Goal: Transaction & Acquisition: Book appointment/travel/reservation

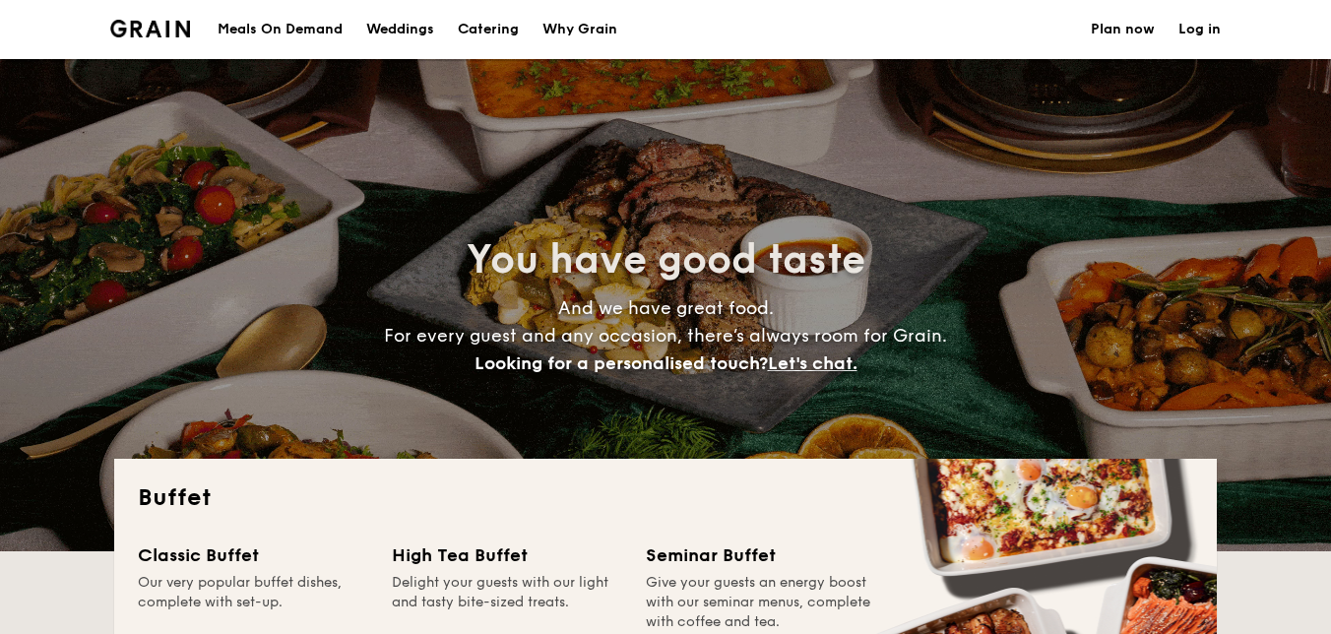
select select
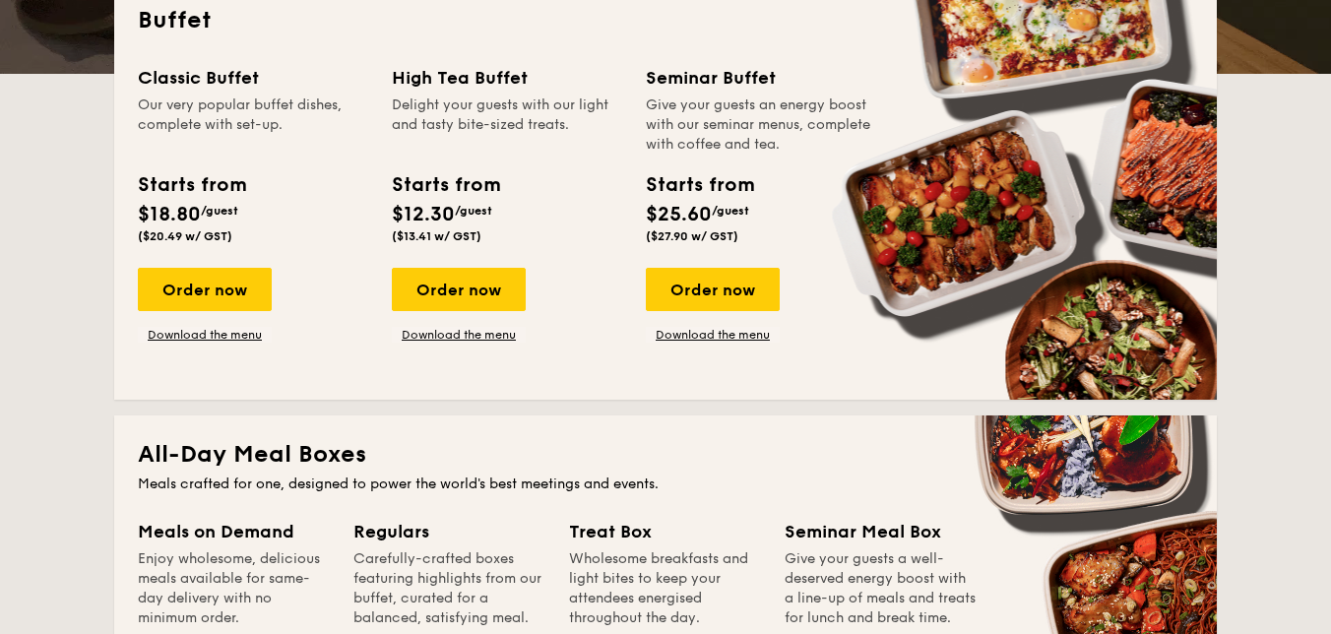
scroll to position [481, 0]
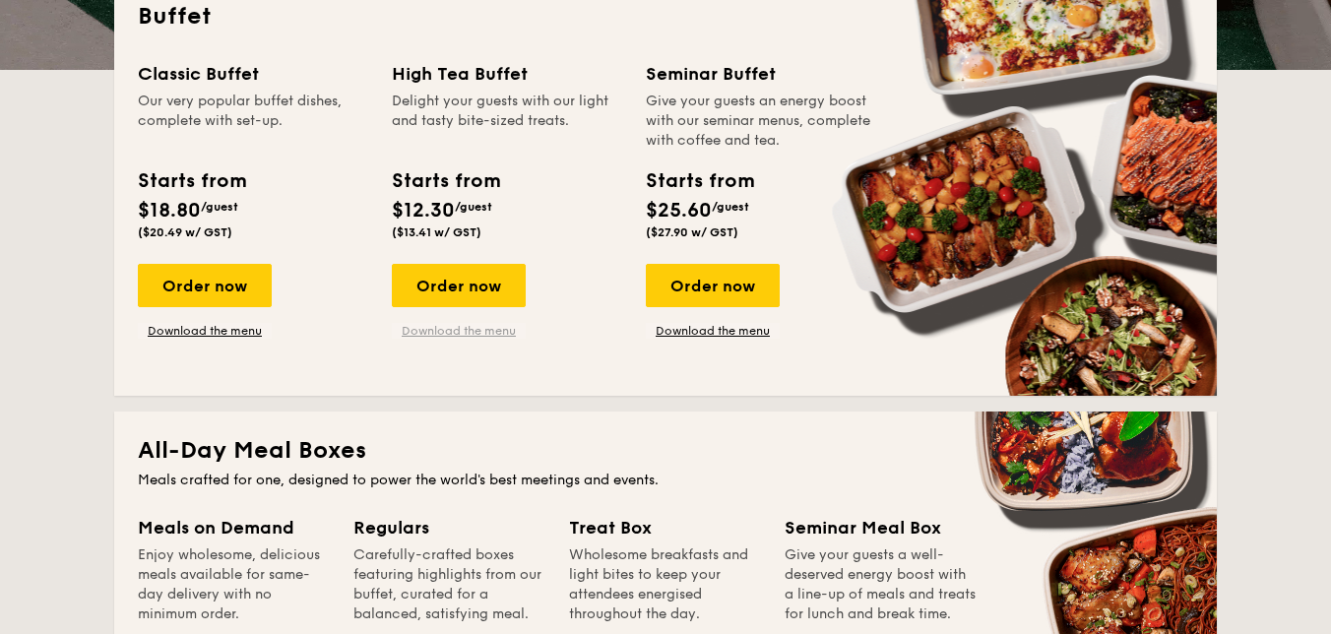
click at [449, 331] on link "Download the menu" at bounding box center [459, 331] width 134 height 16
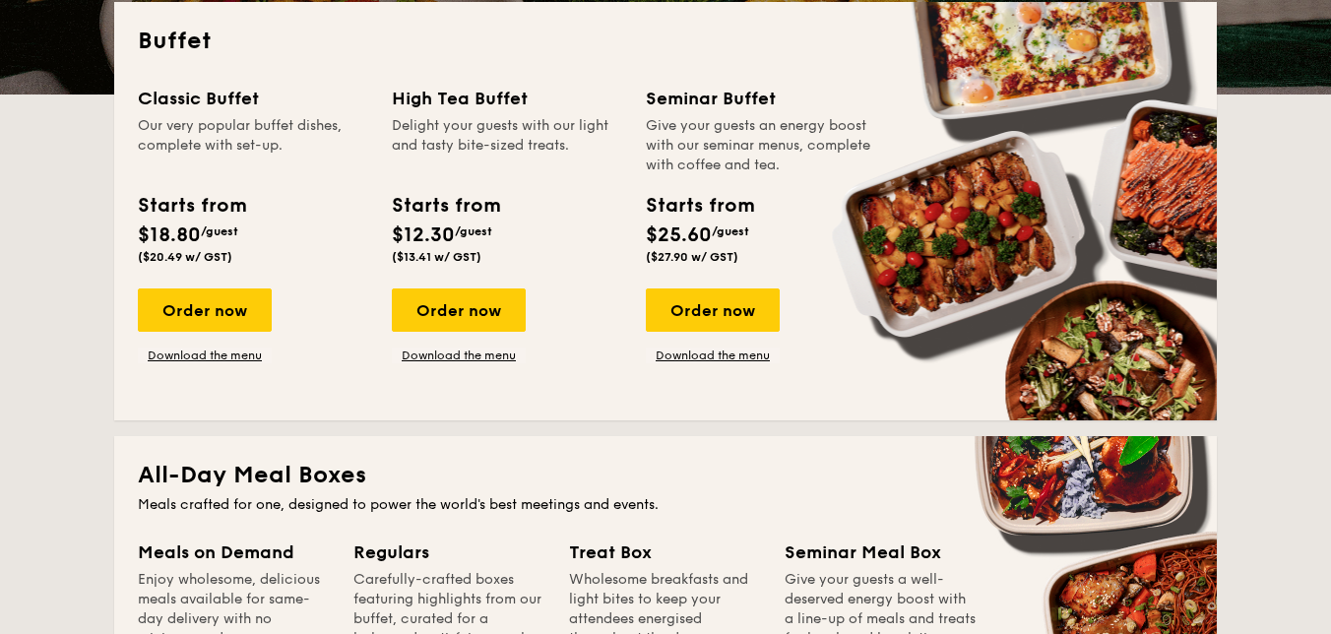
scroll to position [444, 0]
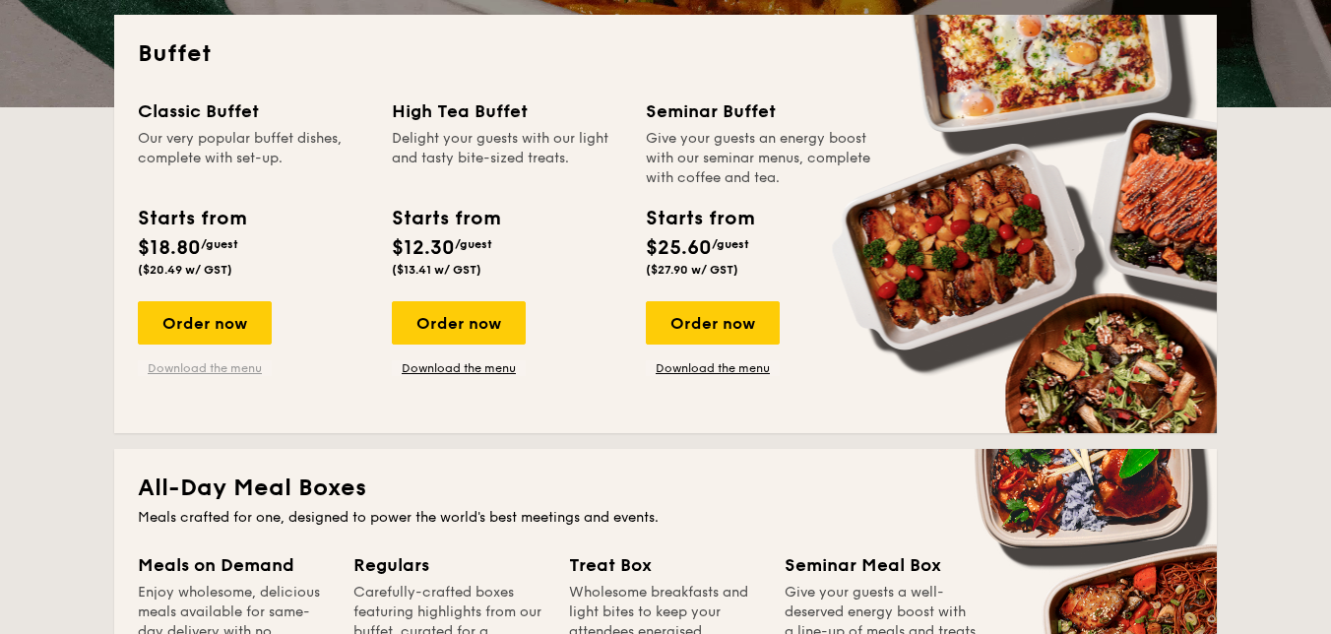
click at [259, 370] on link "Download the menu" at bounding box center [205, 368] width 134 height 16
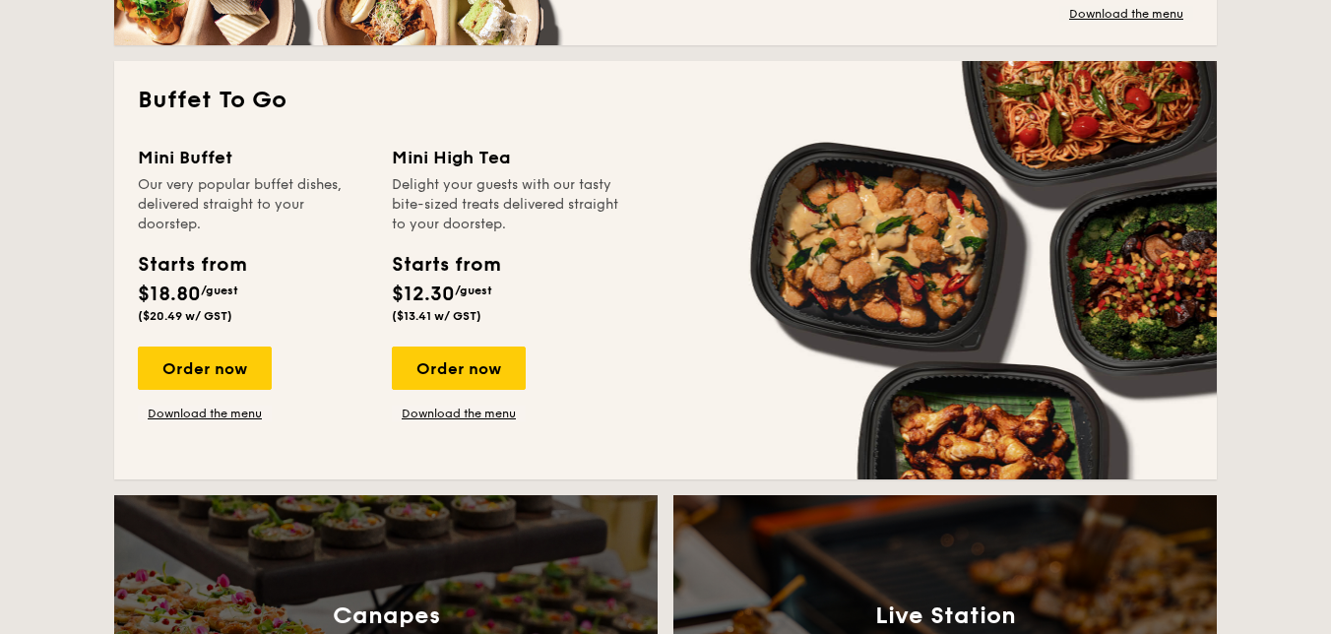
scroll to position [1263, 0]
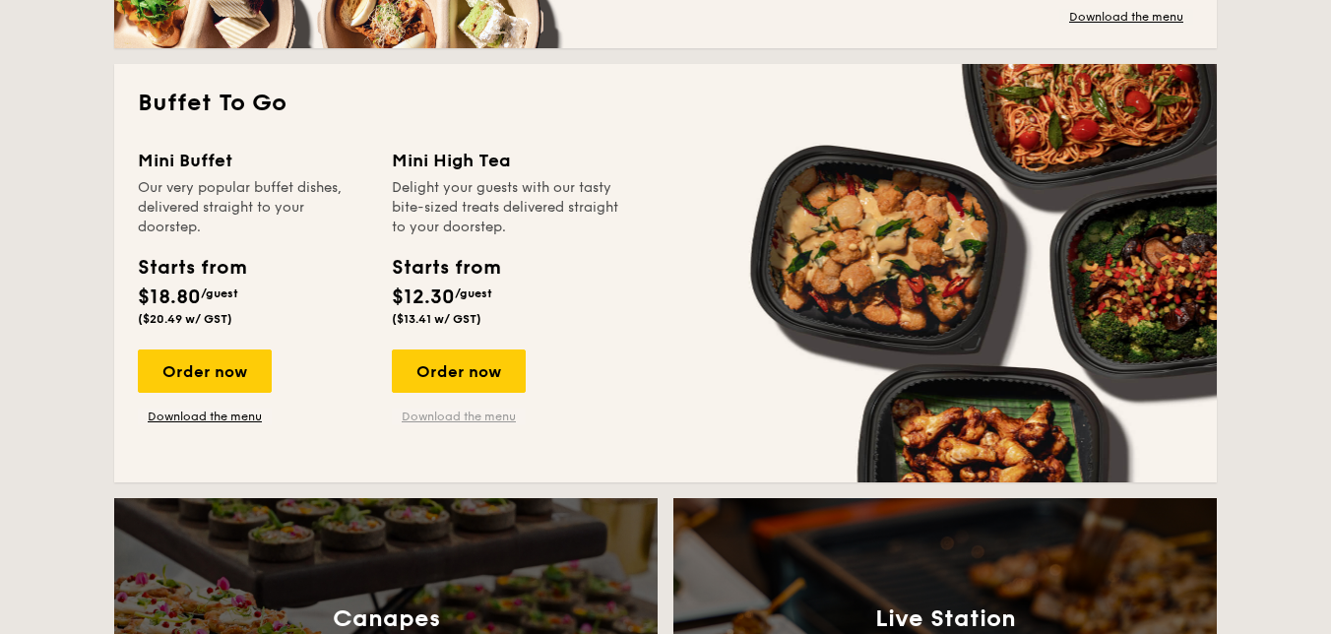
click at [460, 414] on link "Download the menu" at bounding box center [459, 417] width 134 height 16
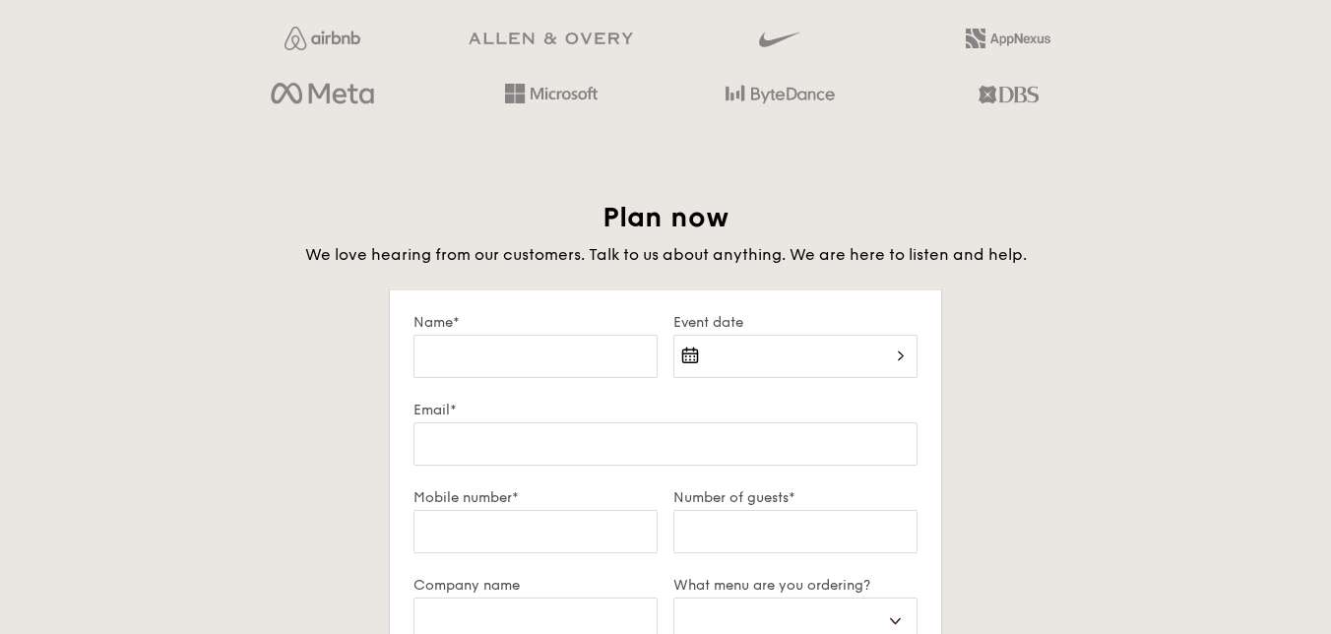
scroll to position [3249, 0]
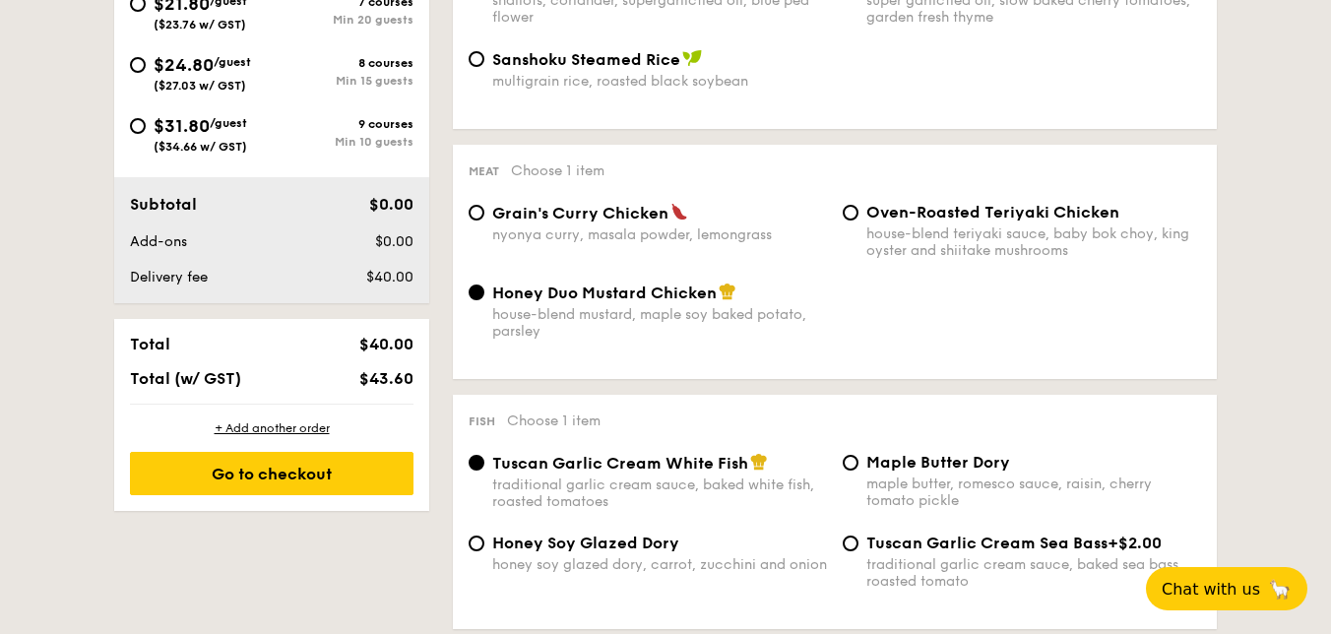
scroll to position [769, 0]
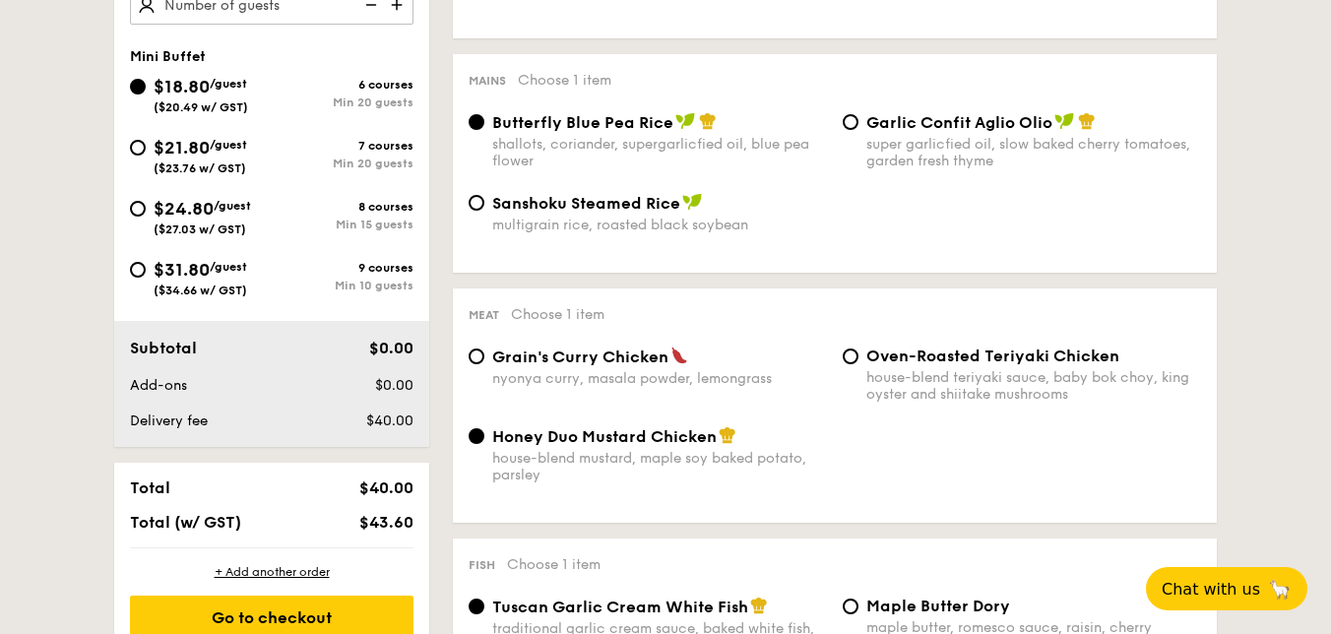
click at [162, 268] on span "$31.80" at bounding box center [182, 270] width 56 height 22
click at [146, 268] on input "$31.80 /guest ($34.66 w/ GST) 9 courses Min 10 guests" at bounding box center [138, 270] width 16 height 16
radio input "true"
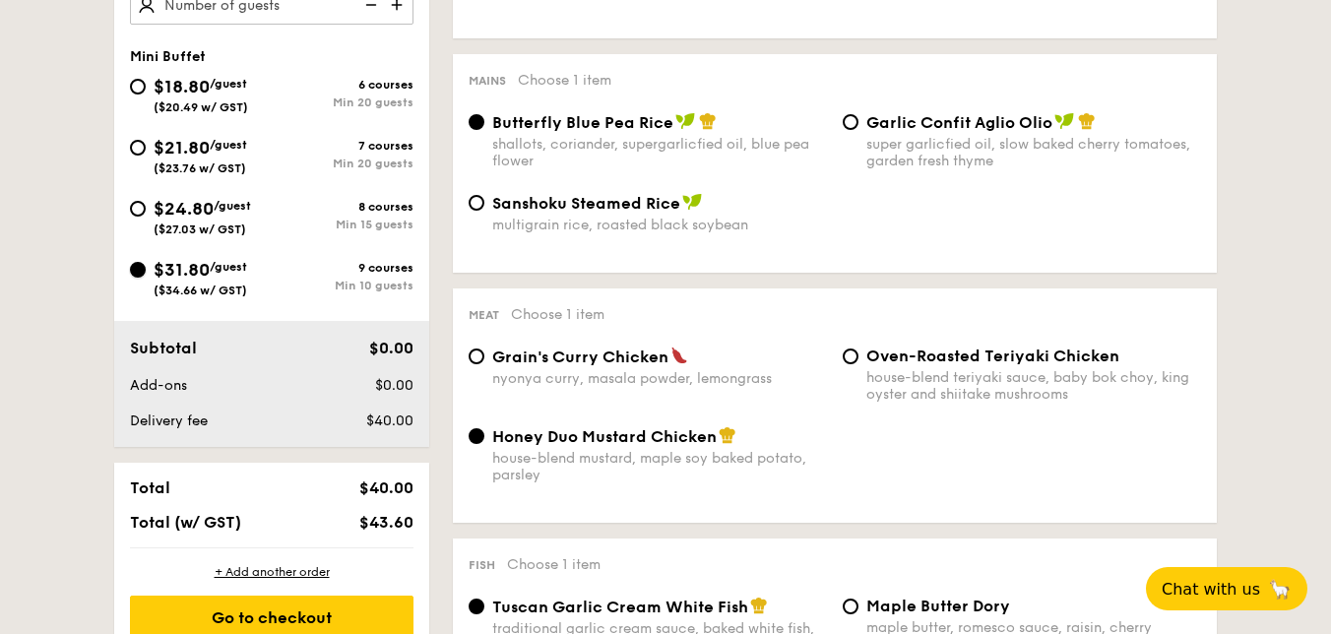
radio input "false"
radio input "true"
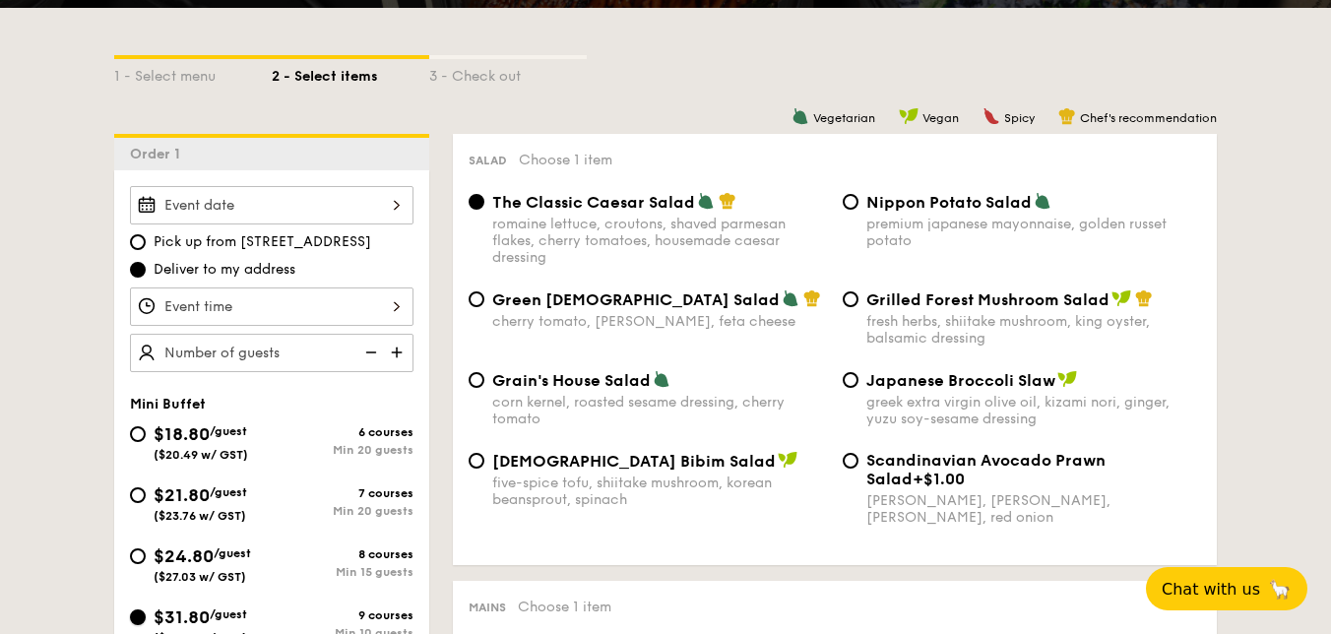
scroll to position [605, 0]
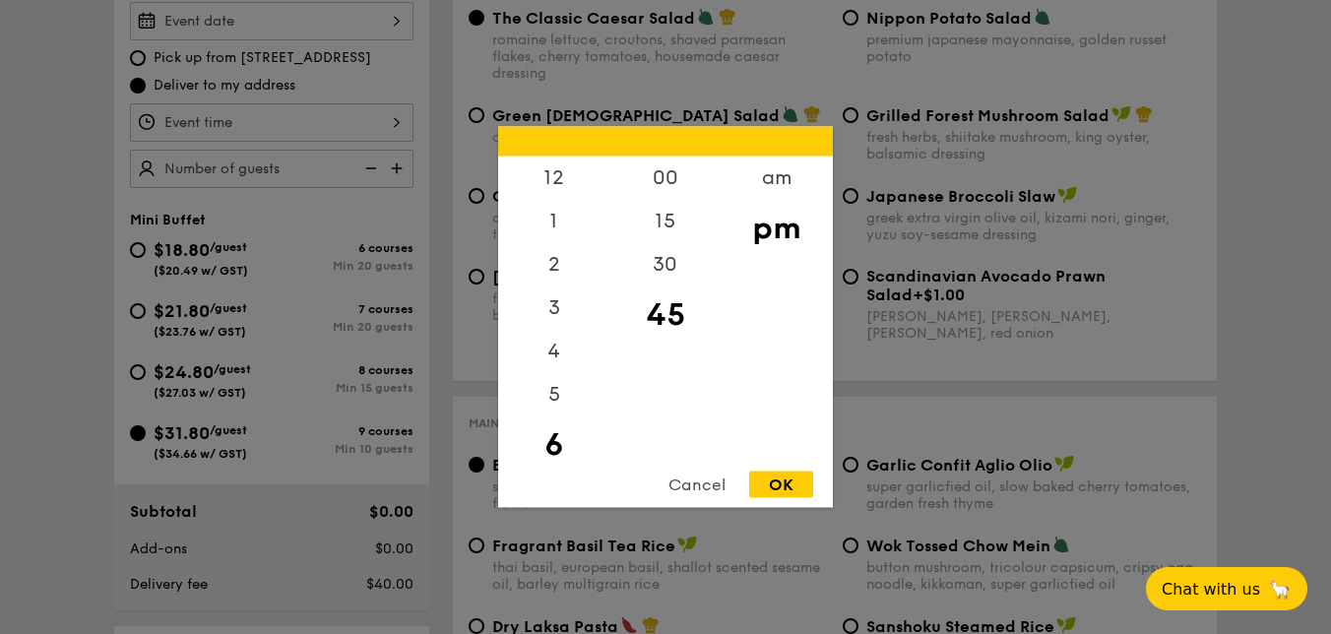
click at [399, 127] on div "12 1 2 3 4 5 6 7 8 9 10 11 00 15 30 45 am pm Cancel OK" at bounding box center [271, 122] width 283 height 38
click at [399, 127] on div at bounding box center [665, 317] width 1331 height 634
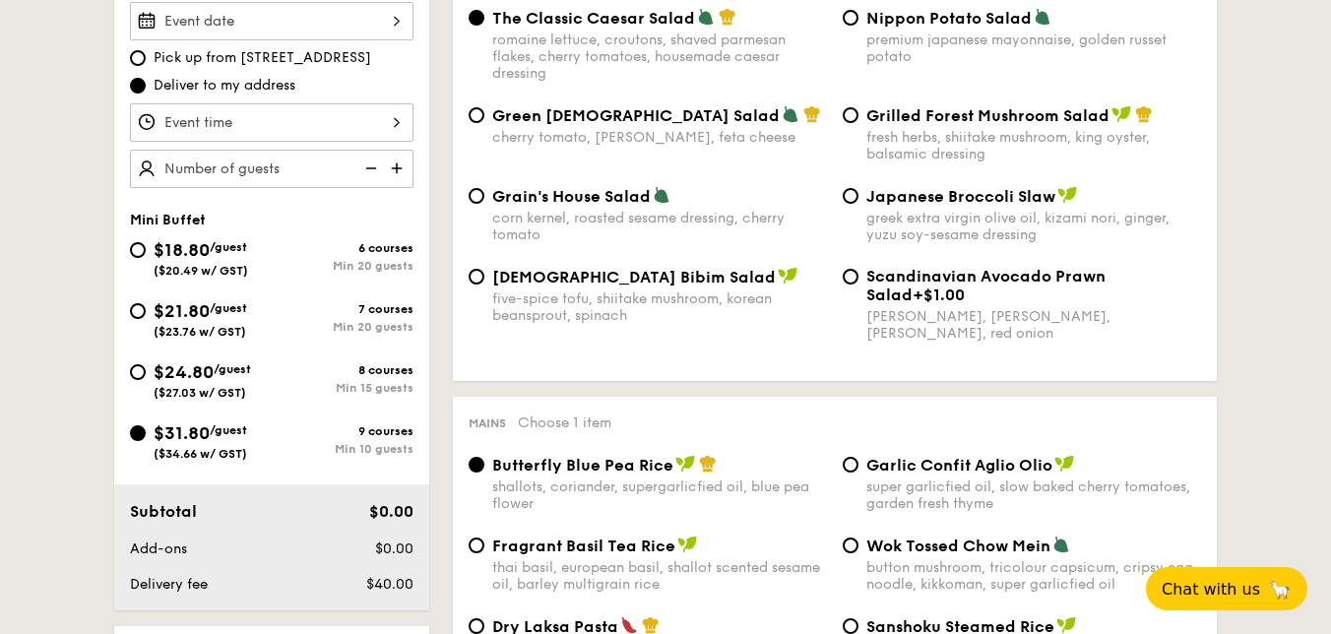
click at [398, 169] on img at bounding box center [399, 168] width 30 height 37
type input "10 guests"
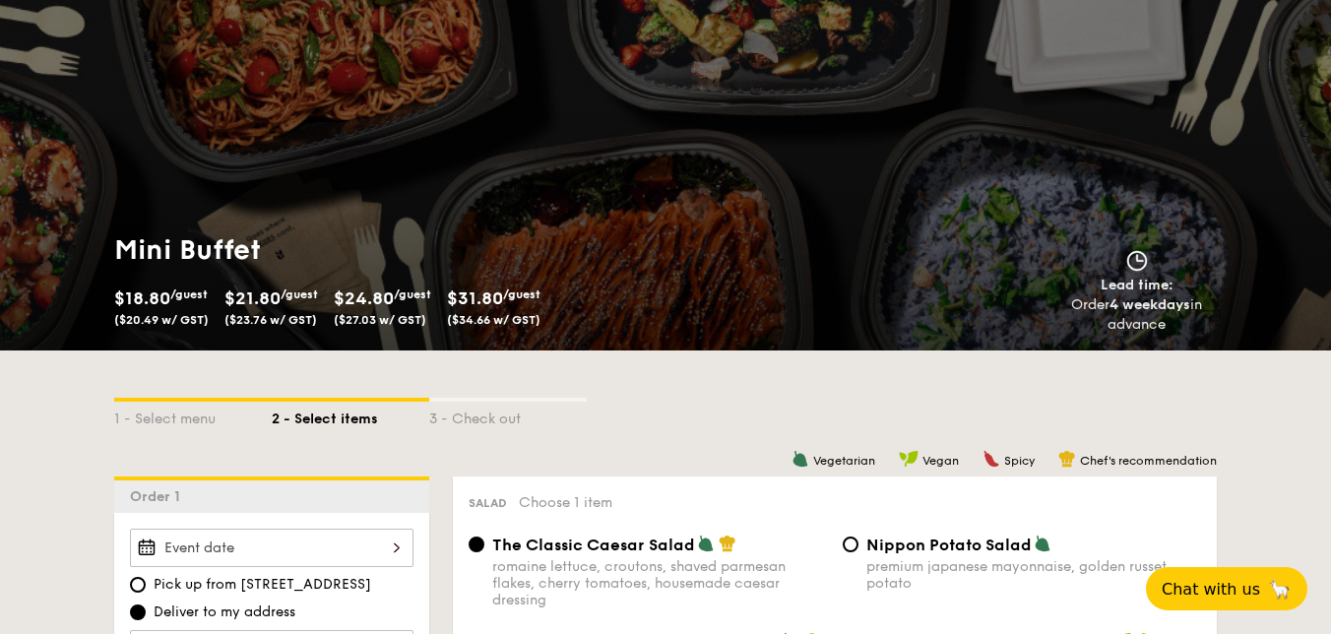
scroll to position [0, 0]
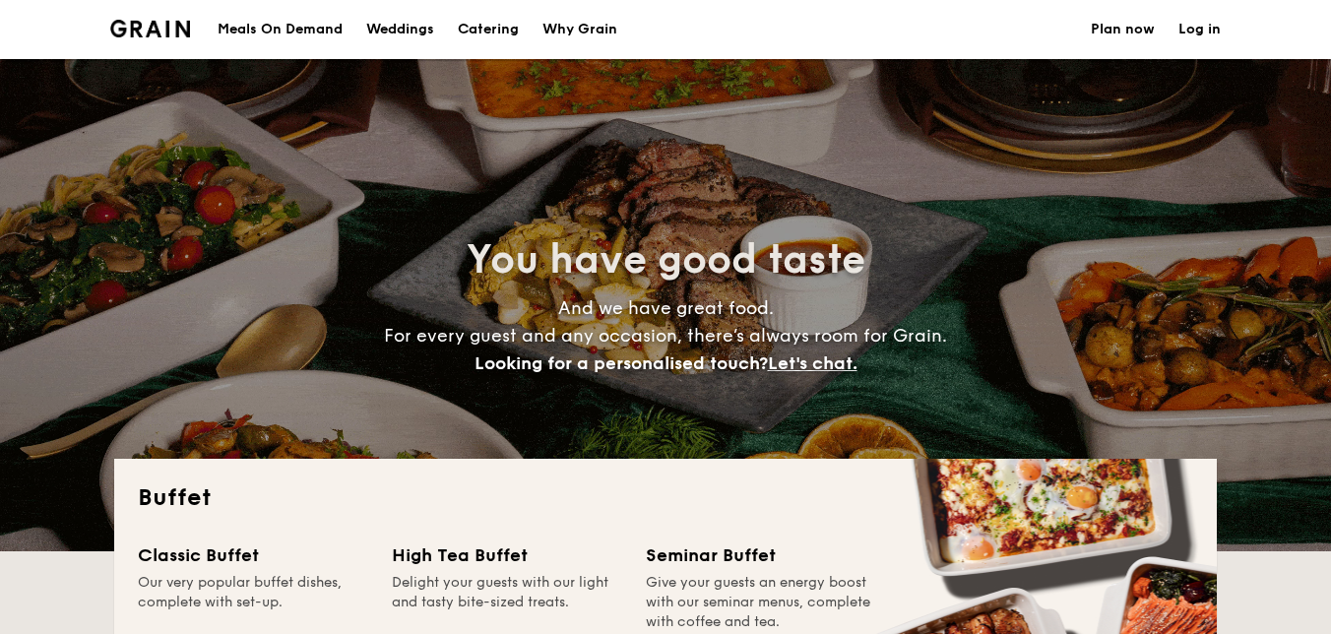
select select
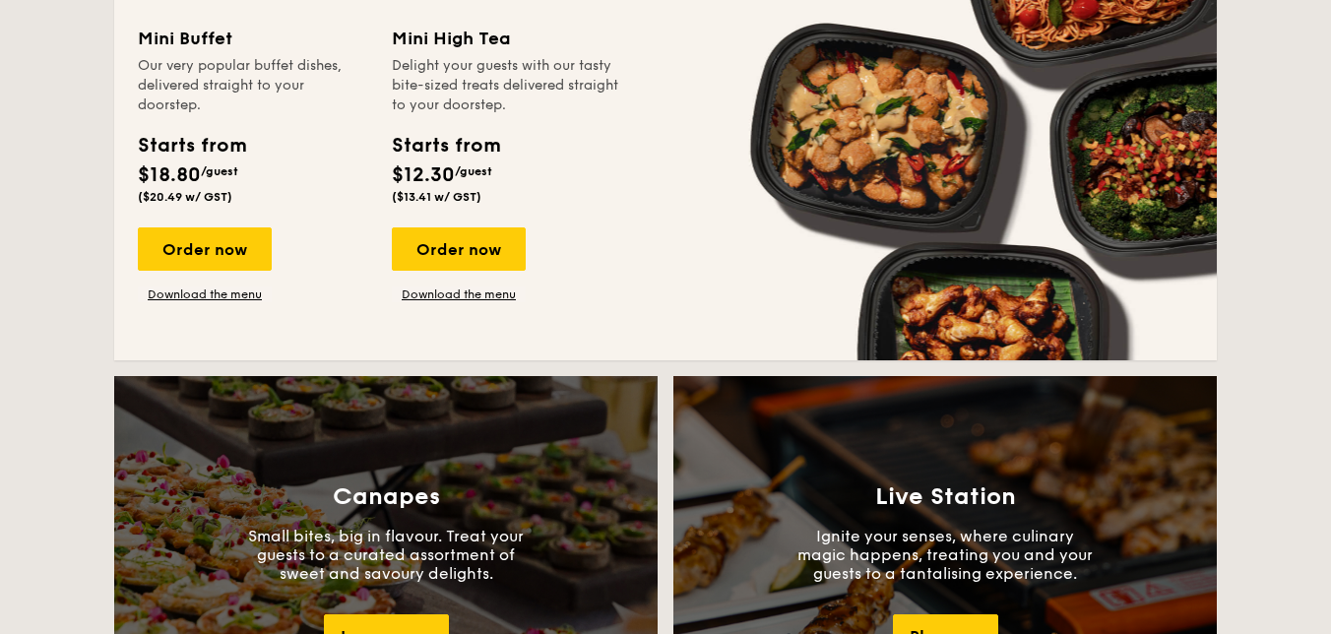
scroll to position [1380, 0]
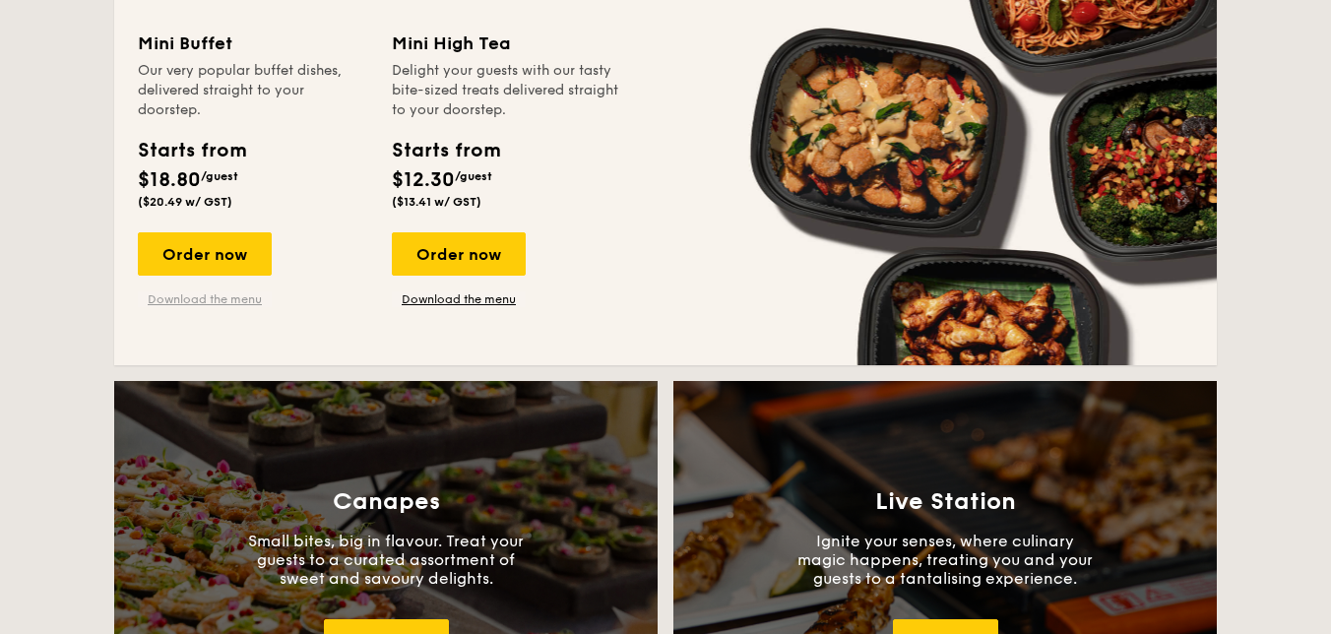
click at [224, 292] on link "Download the menu" at bounding box center [205, 299] width 134 height 16
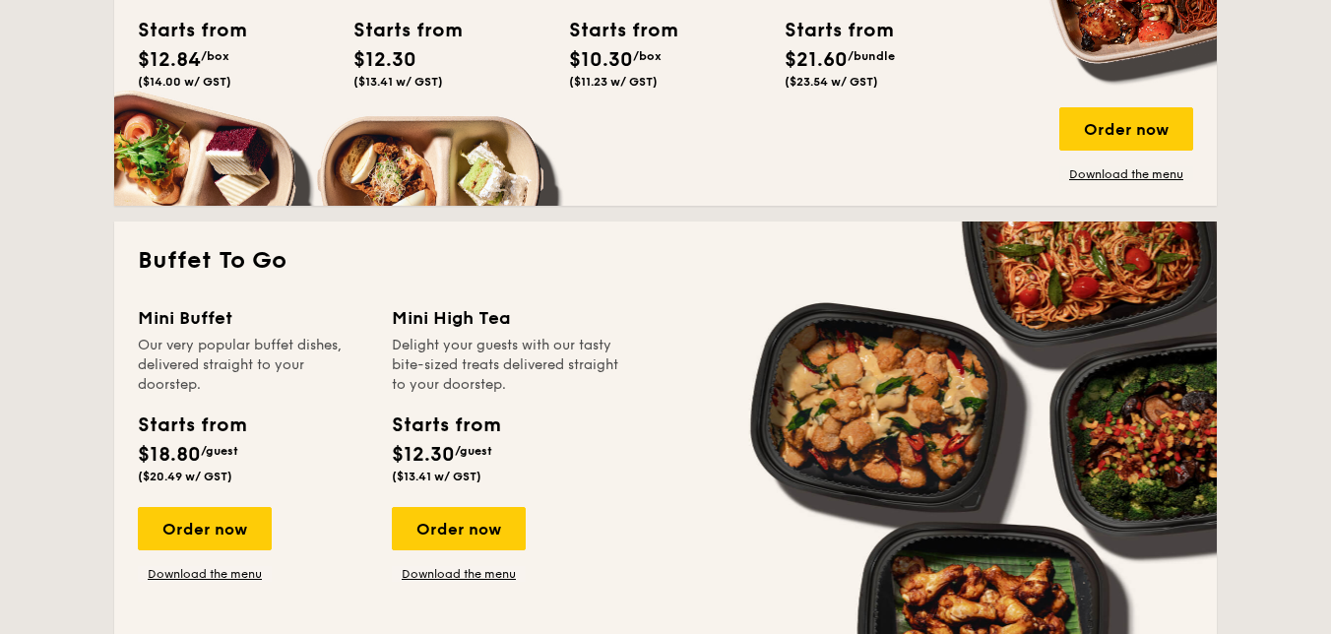
scroll to position [1106, 0]
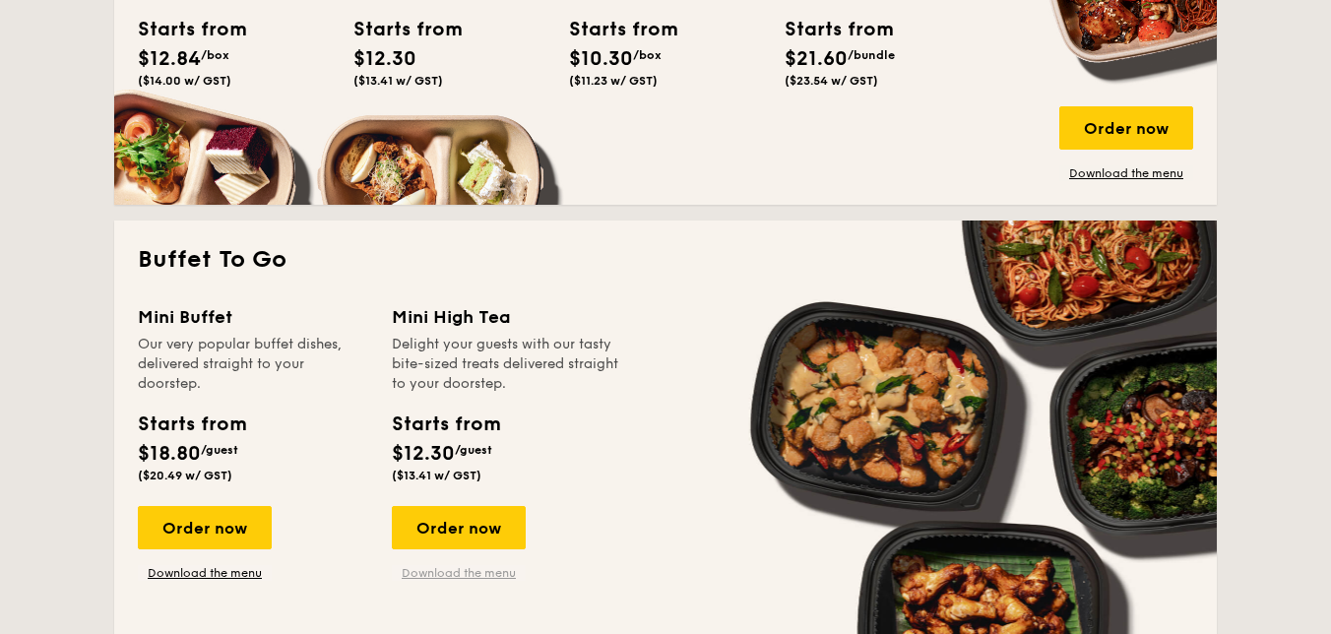
click at [459, 575] on link "Download the menu" at bounding box center [459, 573] width 134 height 16
